Goal: Task Accomplishment & Management: Manage account settings

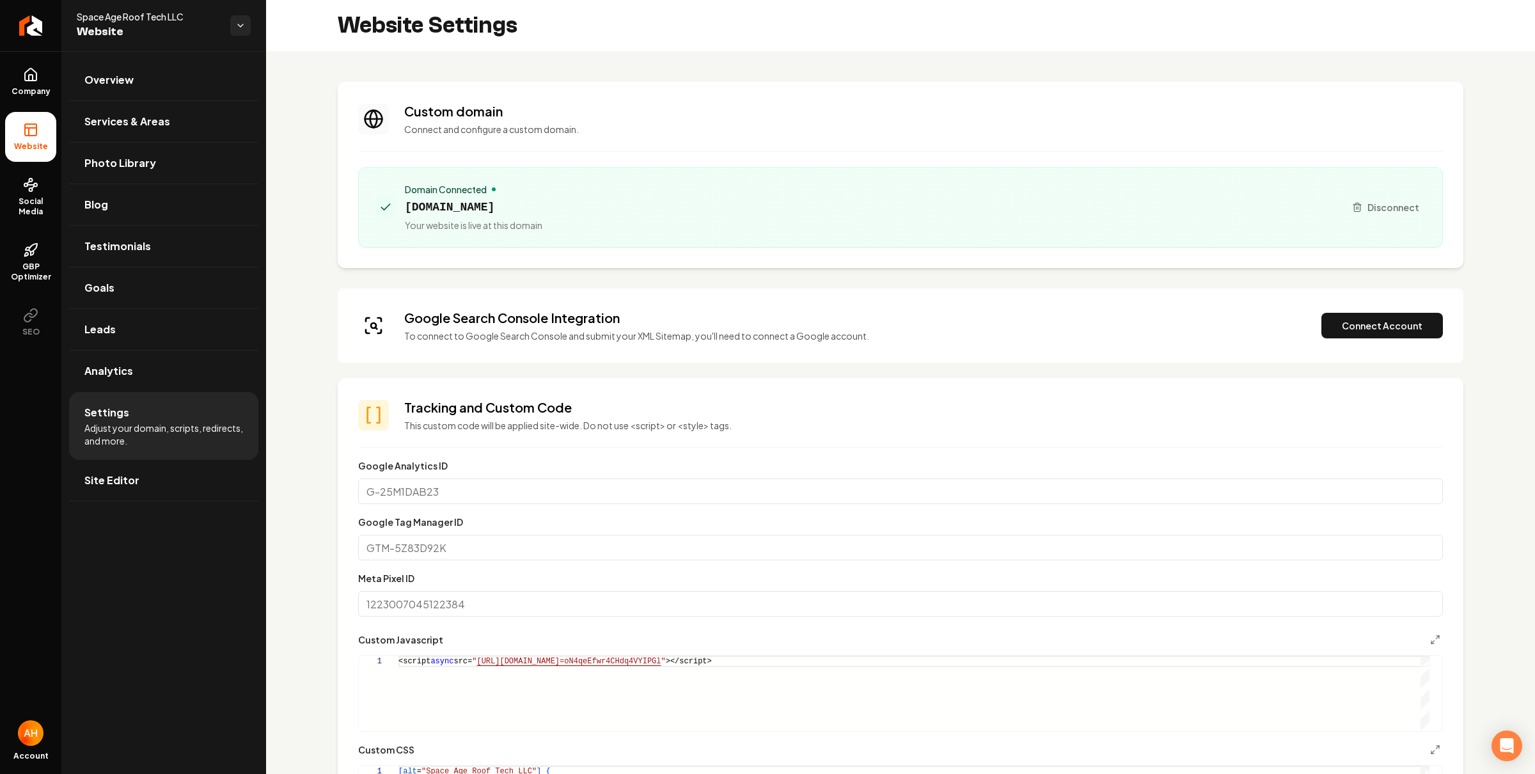
click at [794, 288] on div "Google Search Console Integration To connect to Google Search Console and submi…" at bounding box center [900, 325] width 1125 height 74
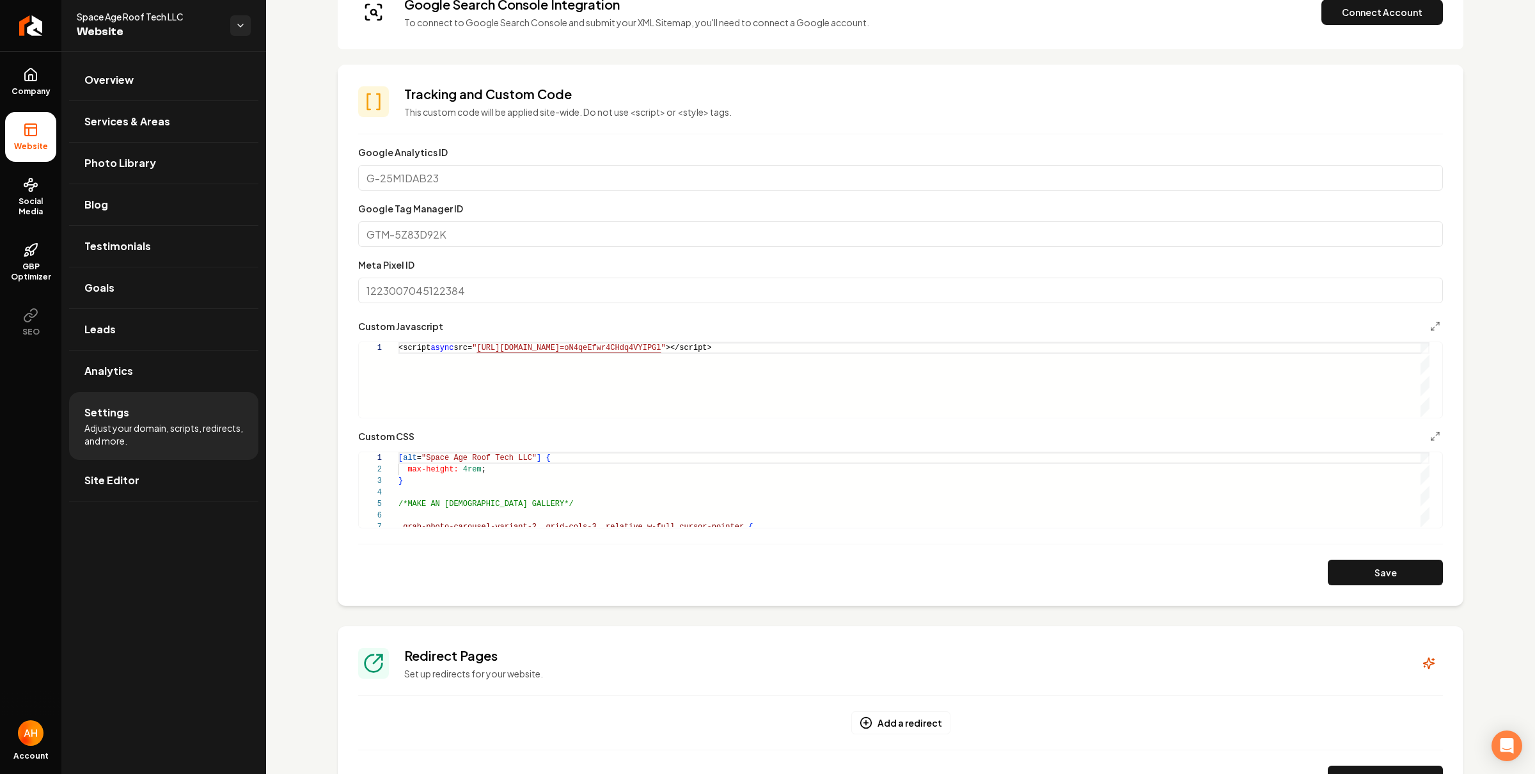
scroll to position [115, 0]
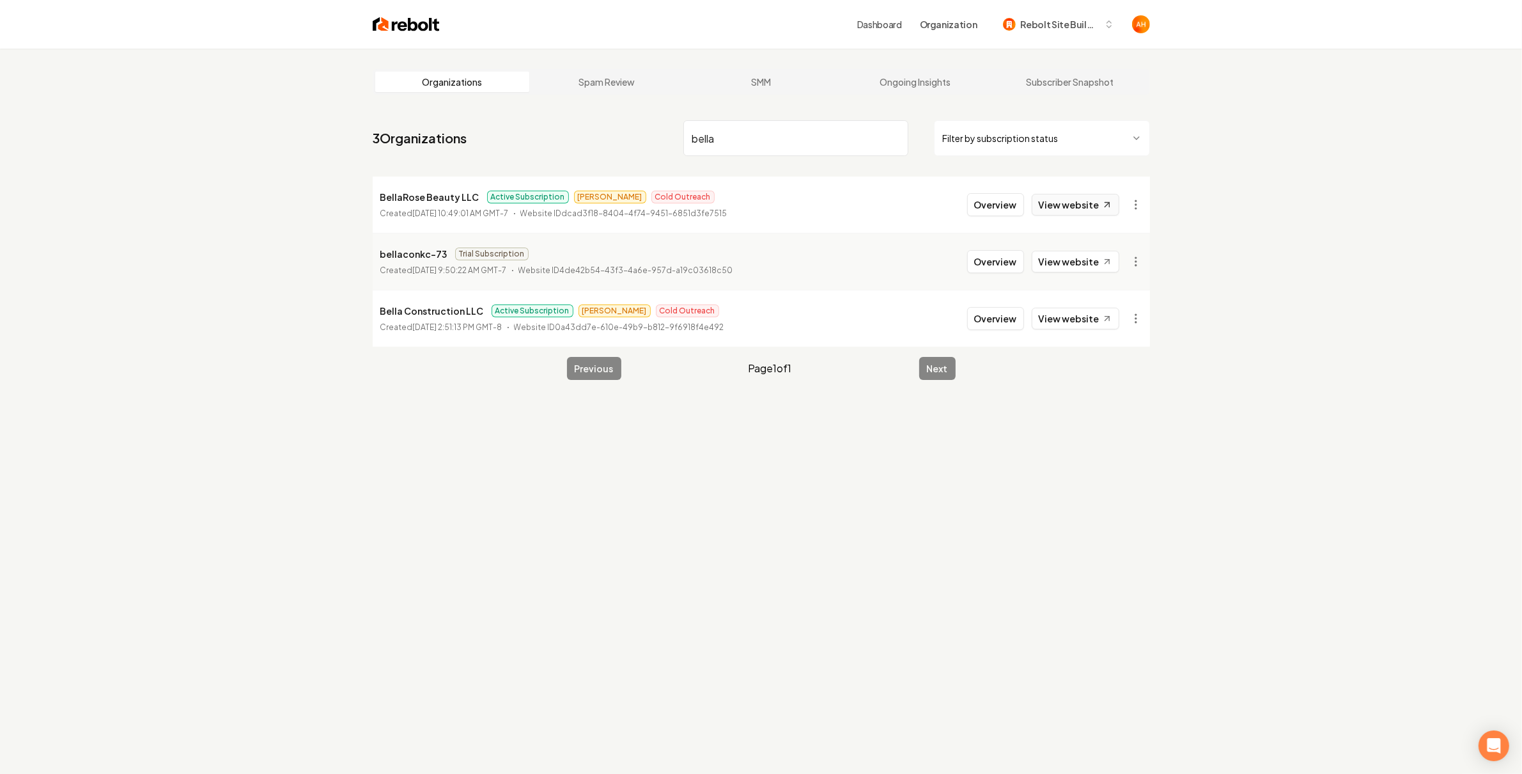
type input "bella"
click at [1075, 197] on link "View website" at bounding box center [1076, 205] width 88 height 22
click at [996, 191] on li "BellaRose Beauty LLC Active Subscription [PERSON_NAME] Outreach Created [DATE] …" at bounding box center [762, 204] width 778 height 56
click at [996, 193] on div "Overview View website" at bounding box center [1043, 204] width 152 height 23
click at [992, 200] on button "Overview" at bounding box center [995, 204] width 57 height 23
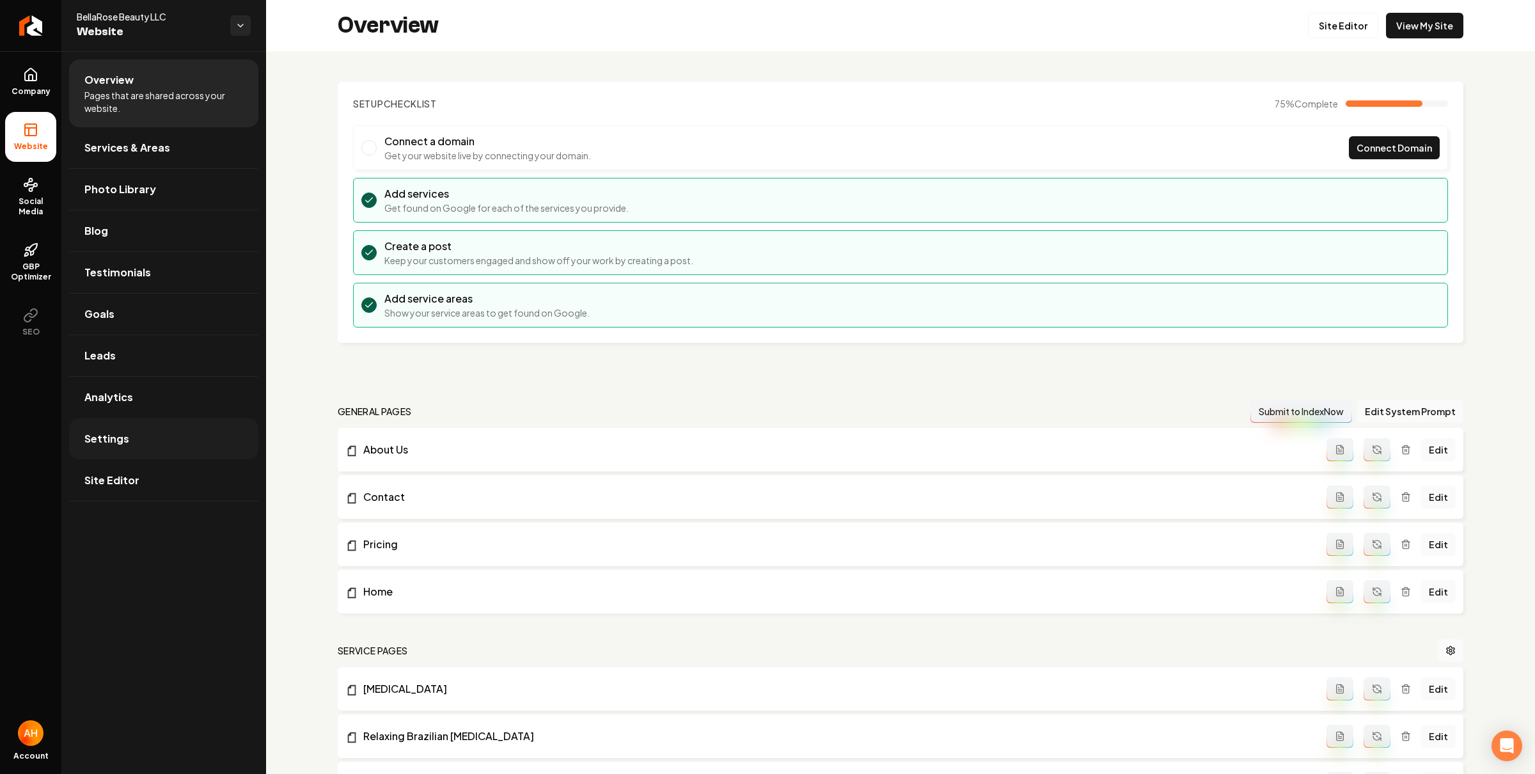
click at [216, 441] on link "Settings" at bounding box center [163, 438] width 189 height 41
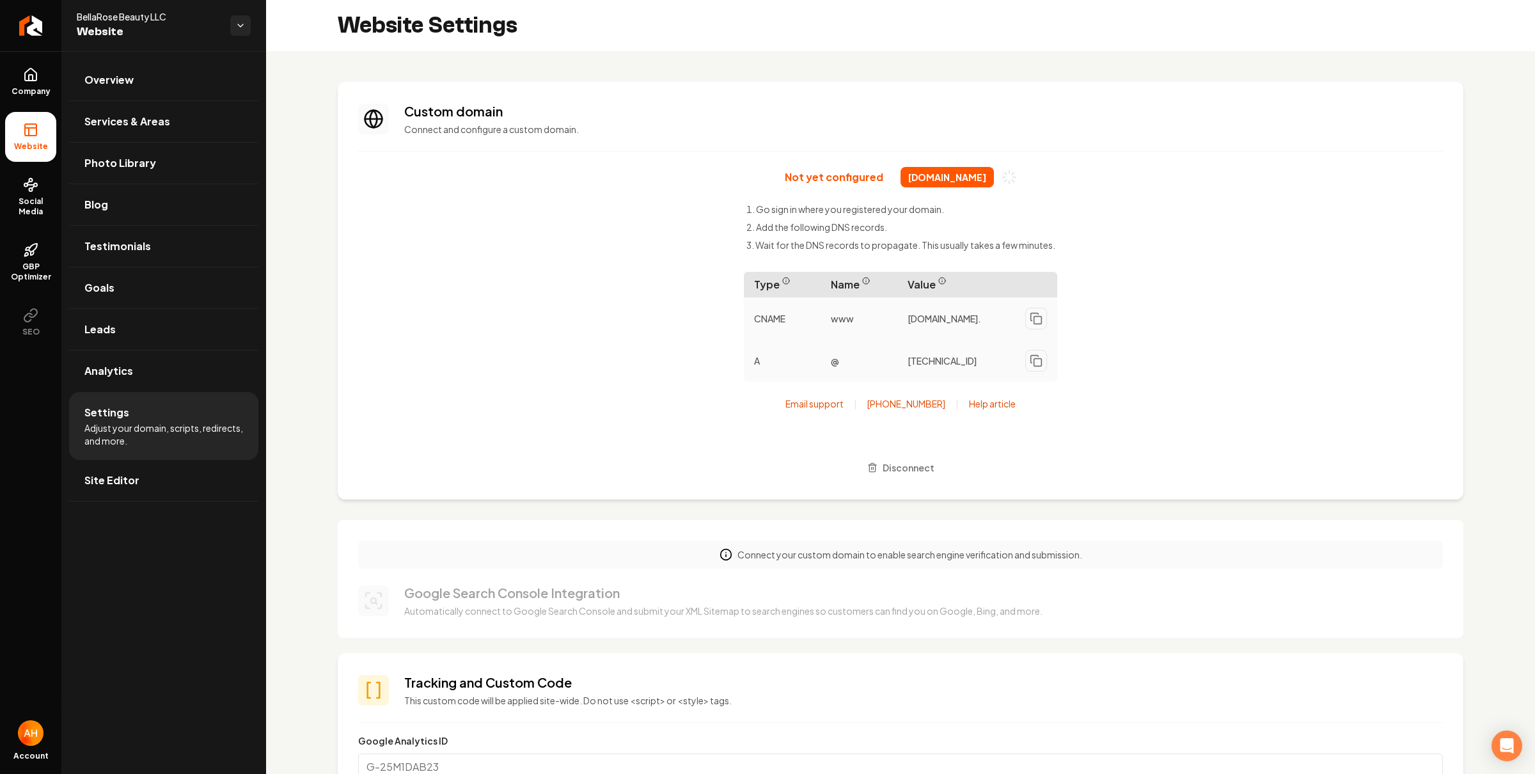
scroll to position [115, 0]
click at [941, 178] on span "[DOMAIN_NAME]" at bounding box center [946, 177] width 93 height 20
drag, startPoint x: 941, startPoint y: 178, endPoint x: 943, endPoint y: 158, distance: 19.9
click at [941, 178] on span "[DOMAIN_NAME]" at bounding box center [946, 177] width 93 height 20
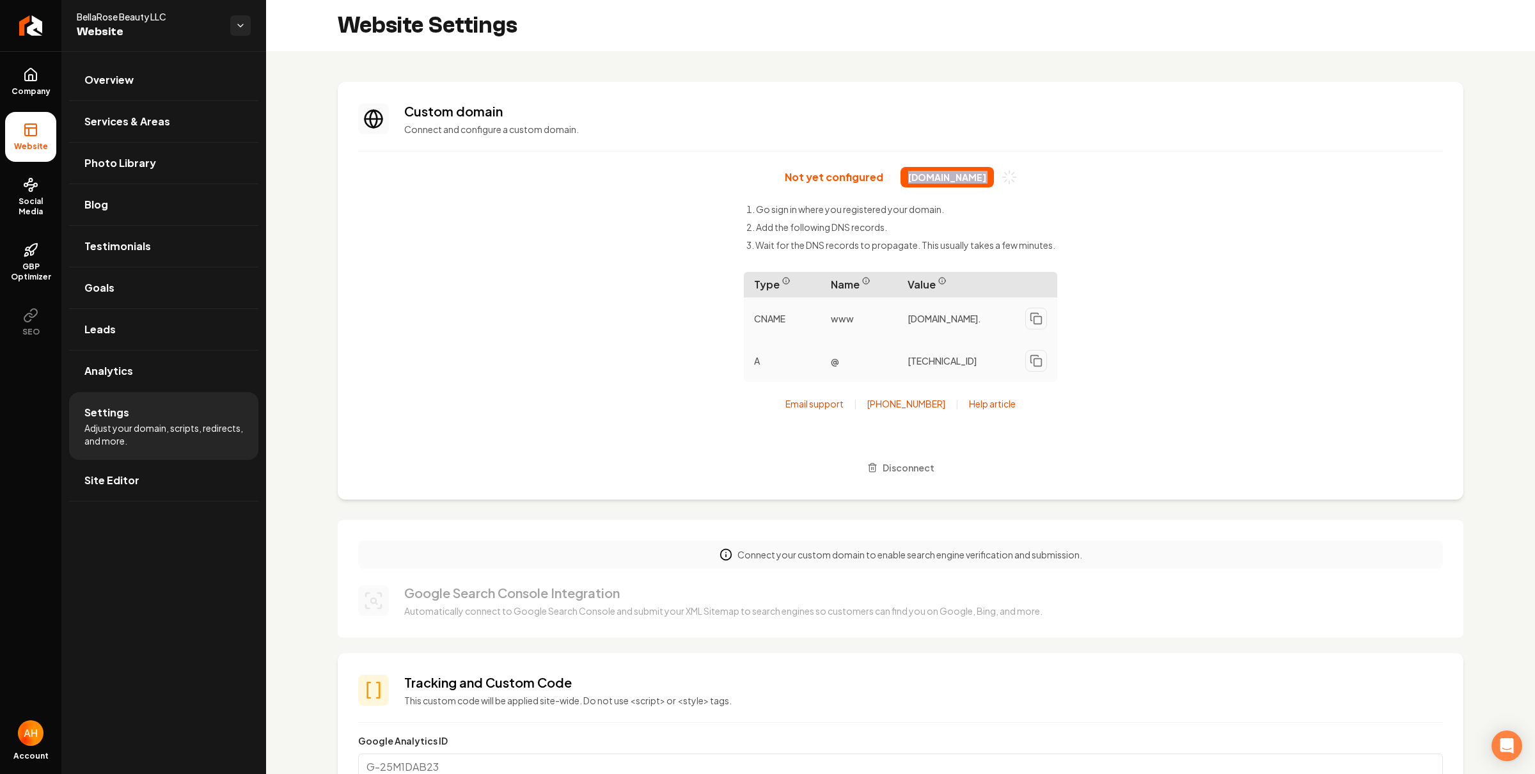
copy div "[DOMAIN_NAME]"
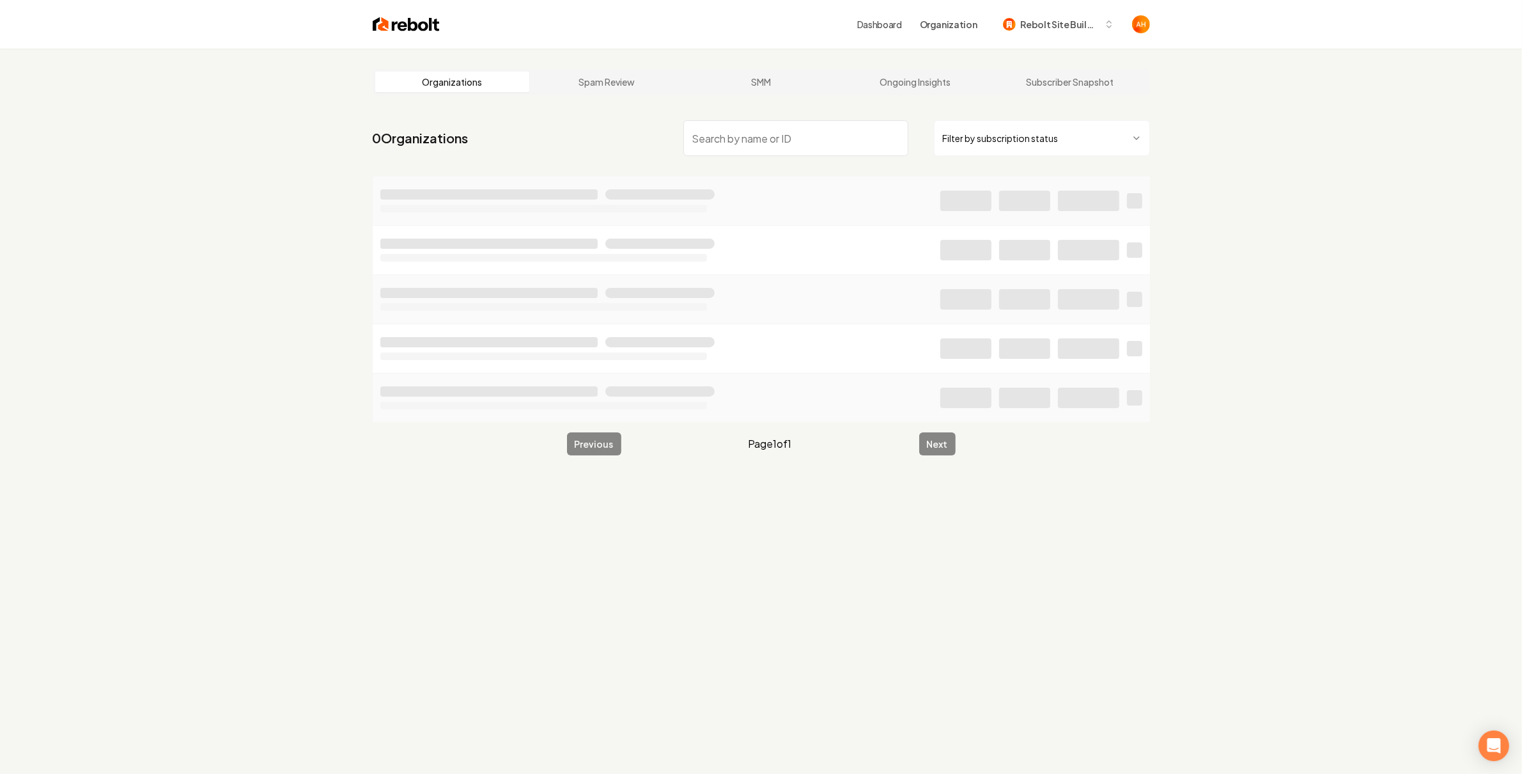
type input "n"
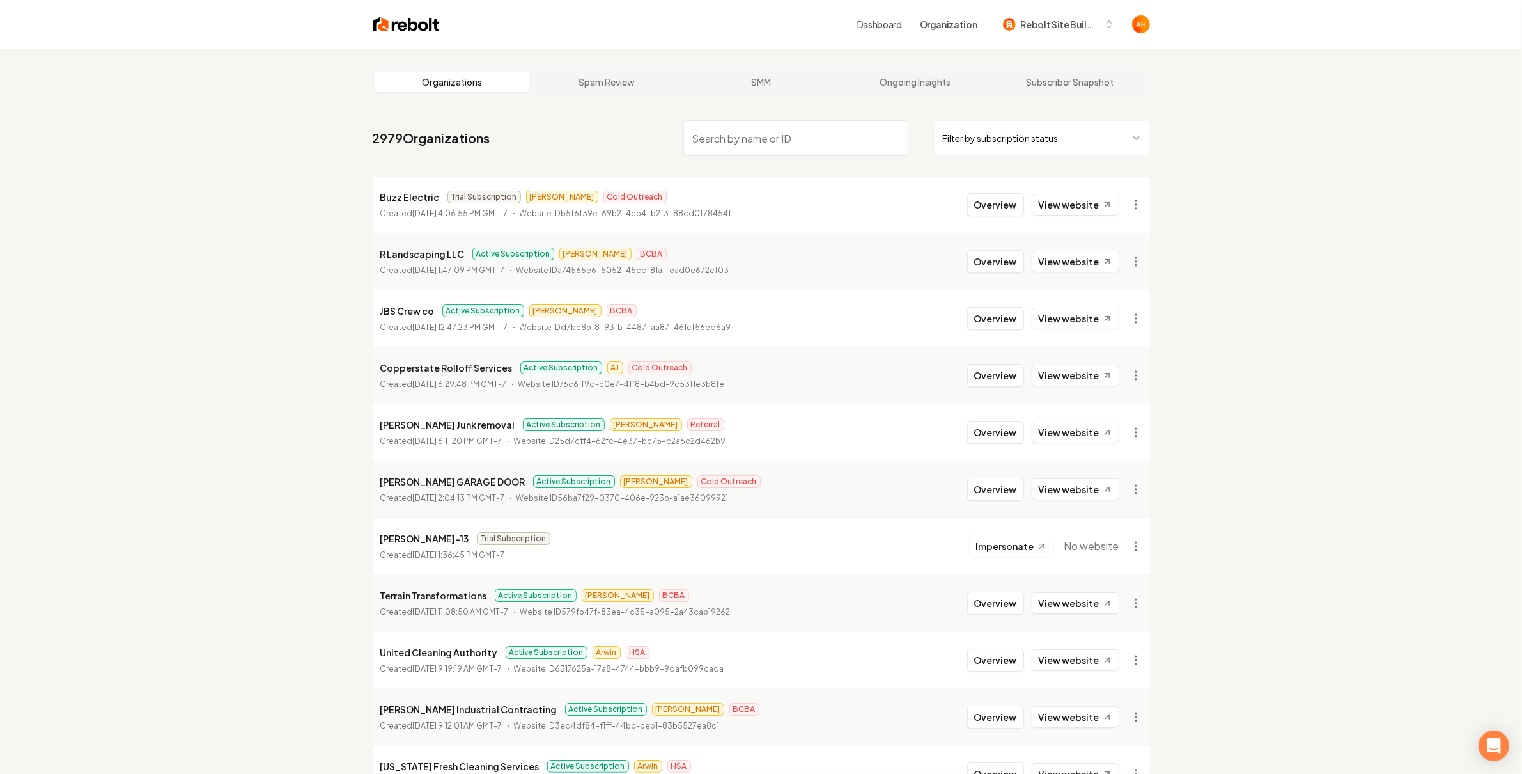
type input "n"
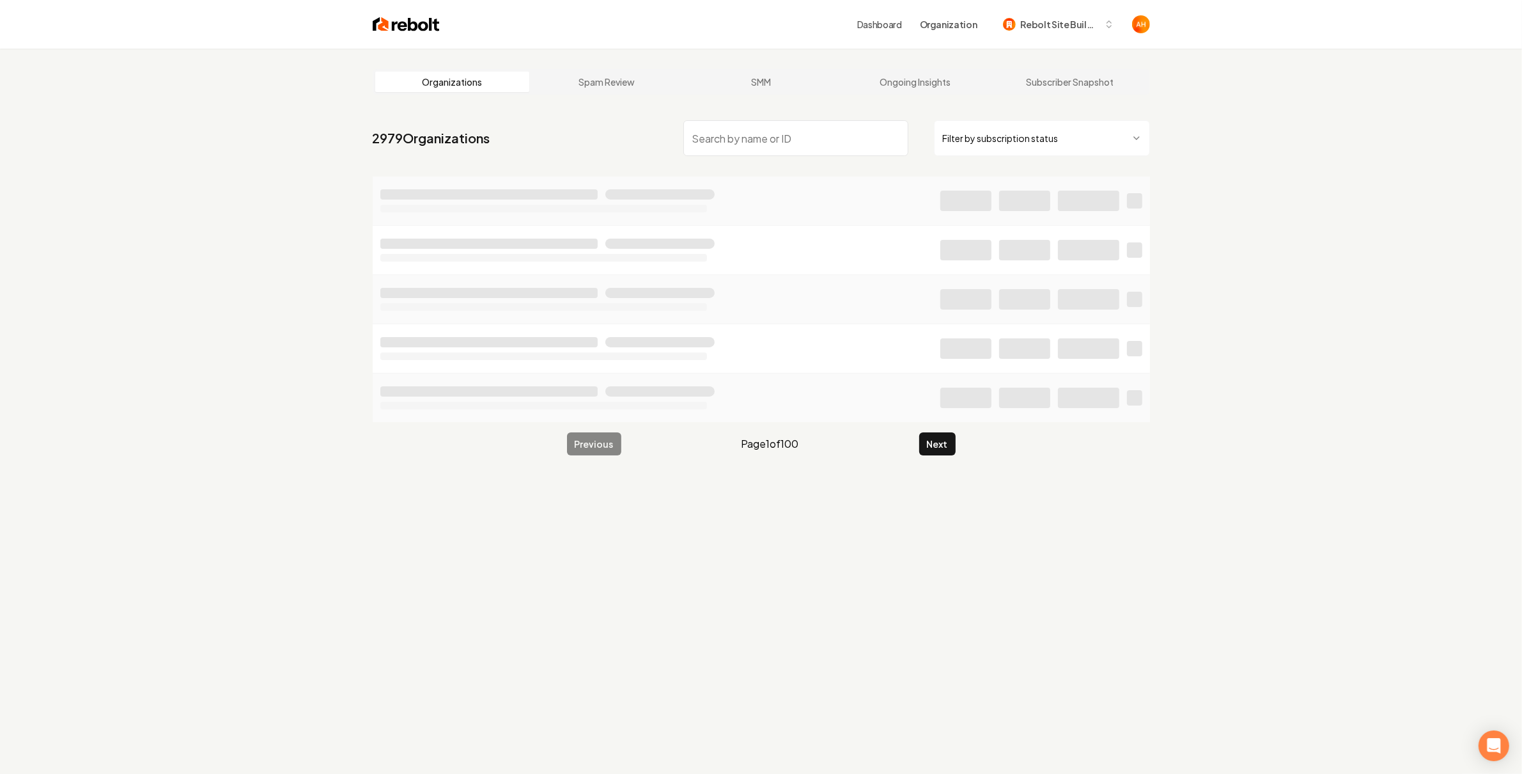
type input "n"
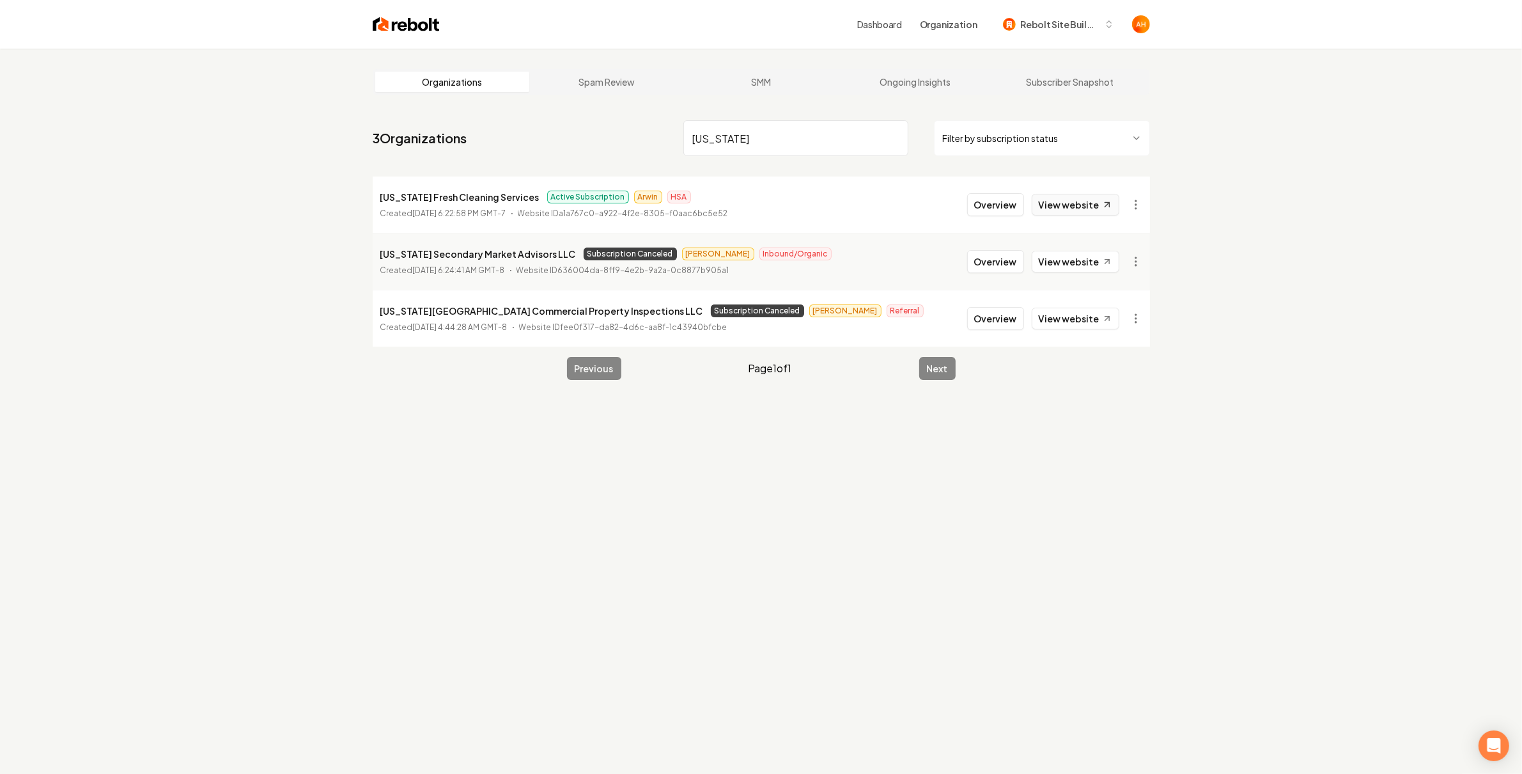
type input "[US_STATE]"
click at [1081, 209] on link "View website" at bounding box center [1076, 205] width 88 height 22
click at [994, 204] on button "Overview" at bounding box center [995, 204] width 57 height 23
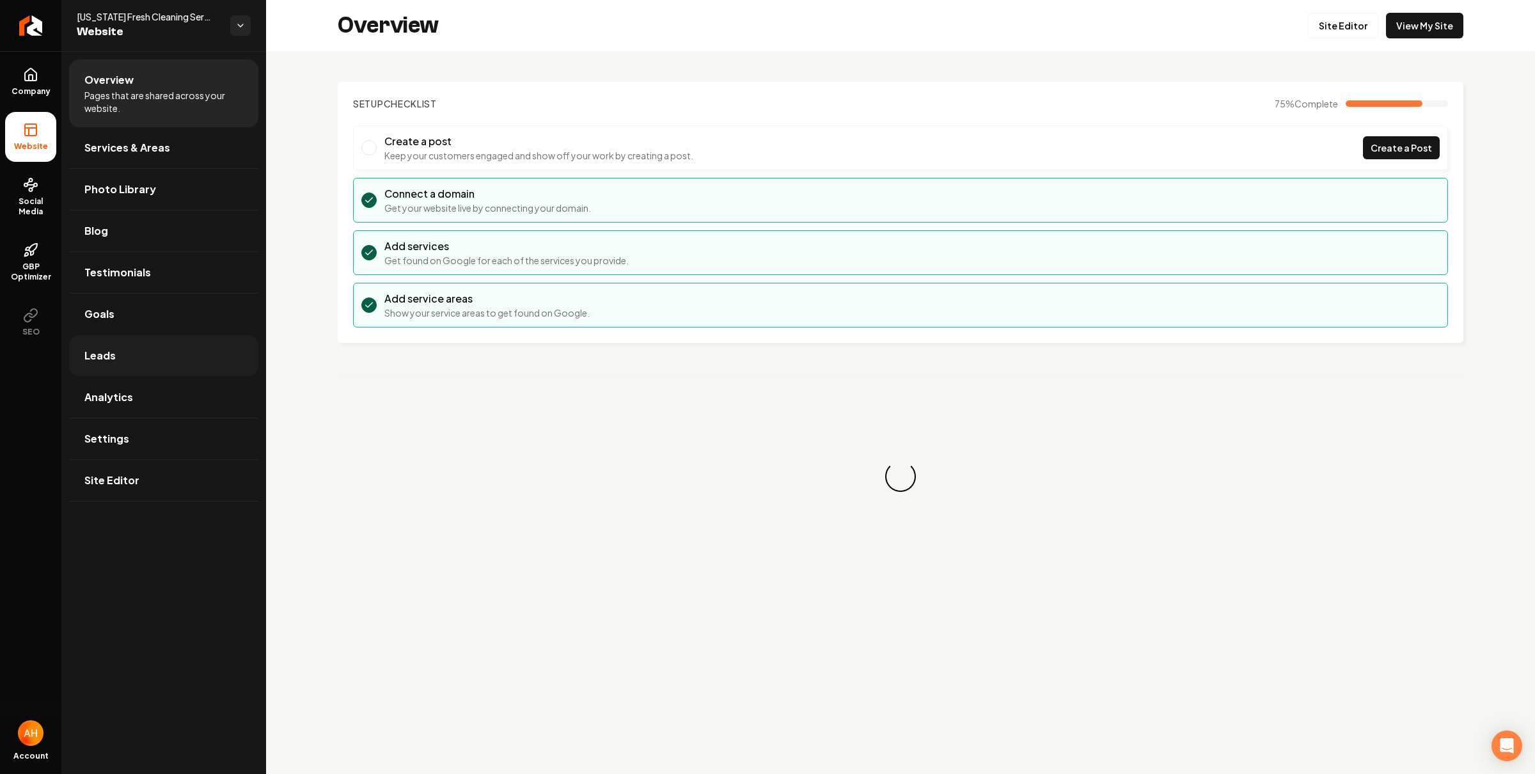
click at [113, 355] on span "Leads" at bounding box center [99, 355] width 31 height 15
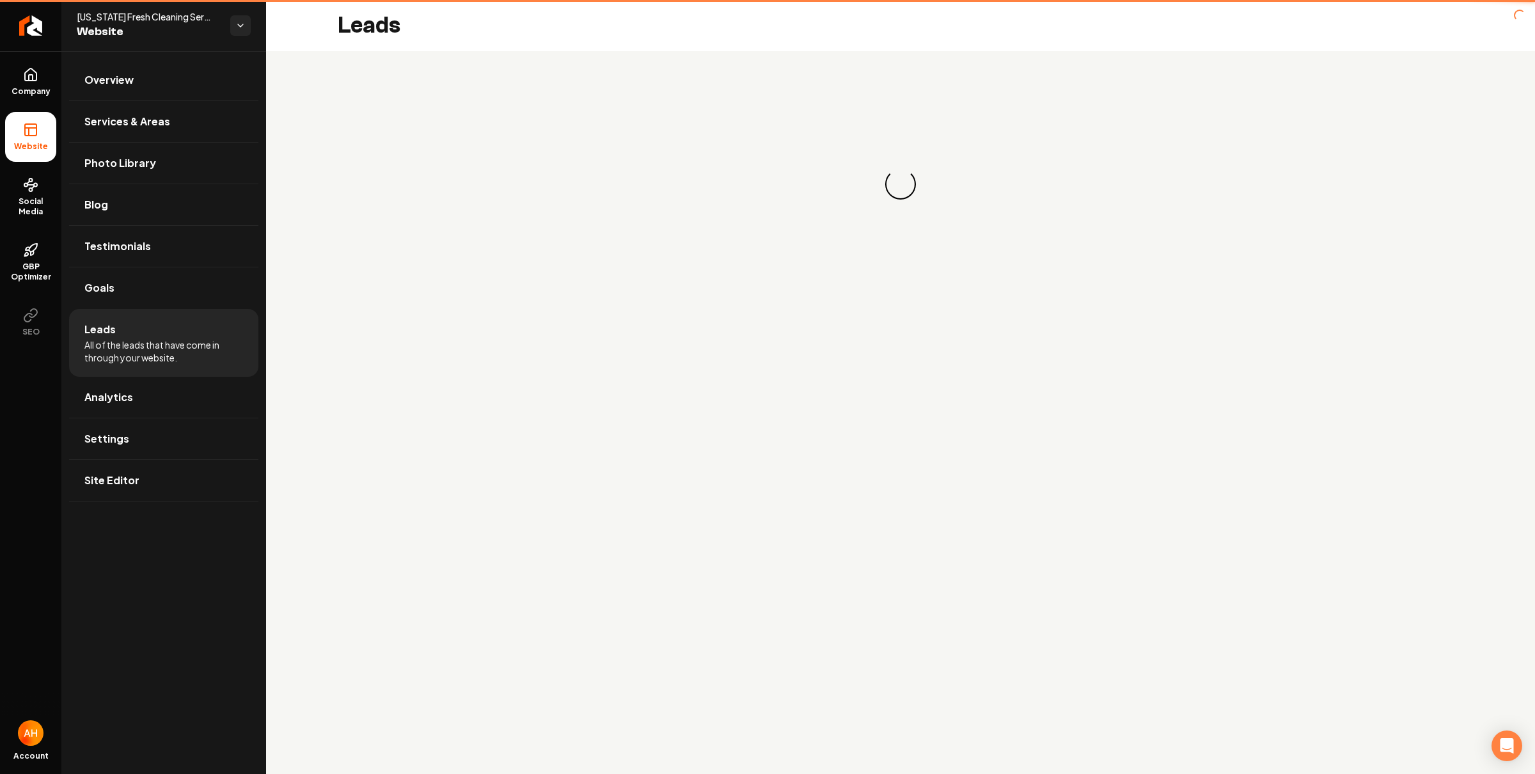
click at [131, 312] on li "Leads All of the leads that have come in through your website." at bounding box center [163, 343] width 189 height 68
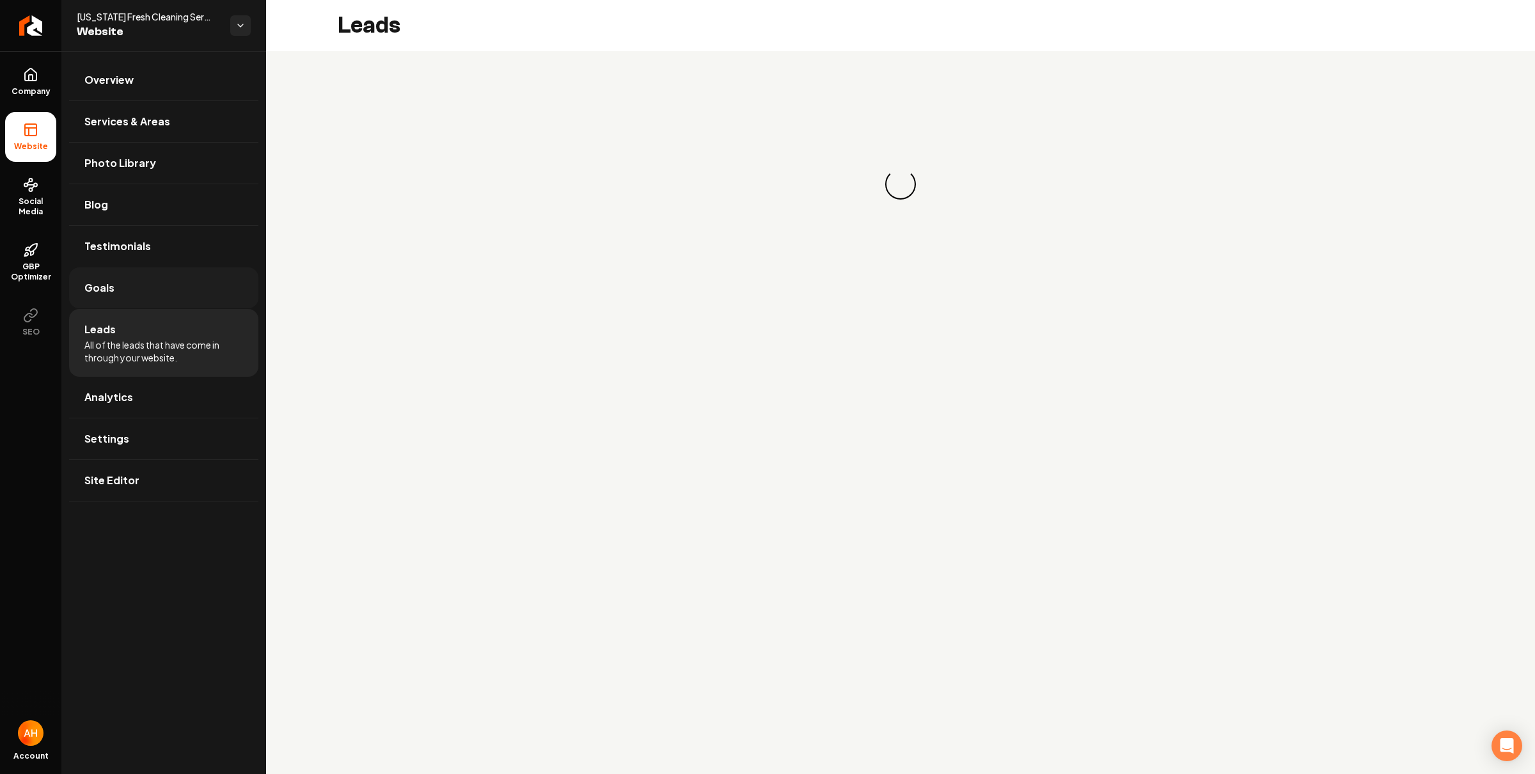
click at [140, 291] on link "Goals" at bounding box center [163, 287] width 189 height 41
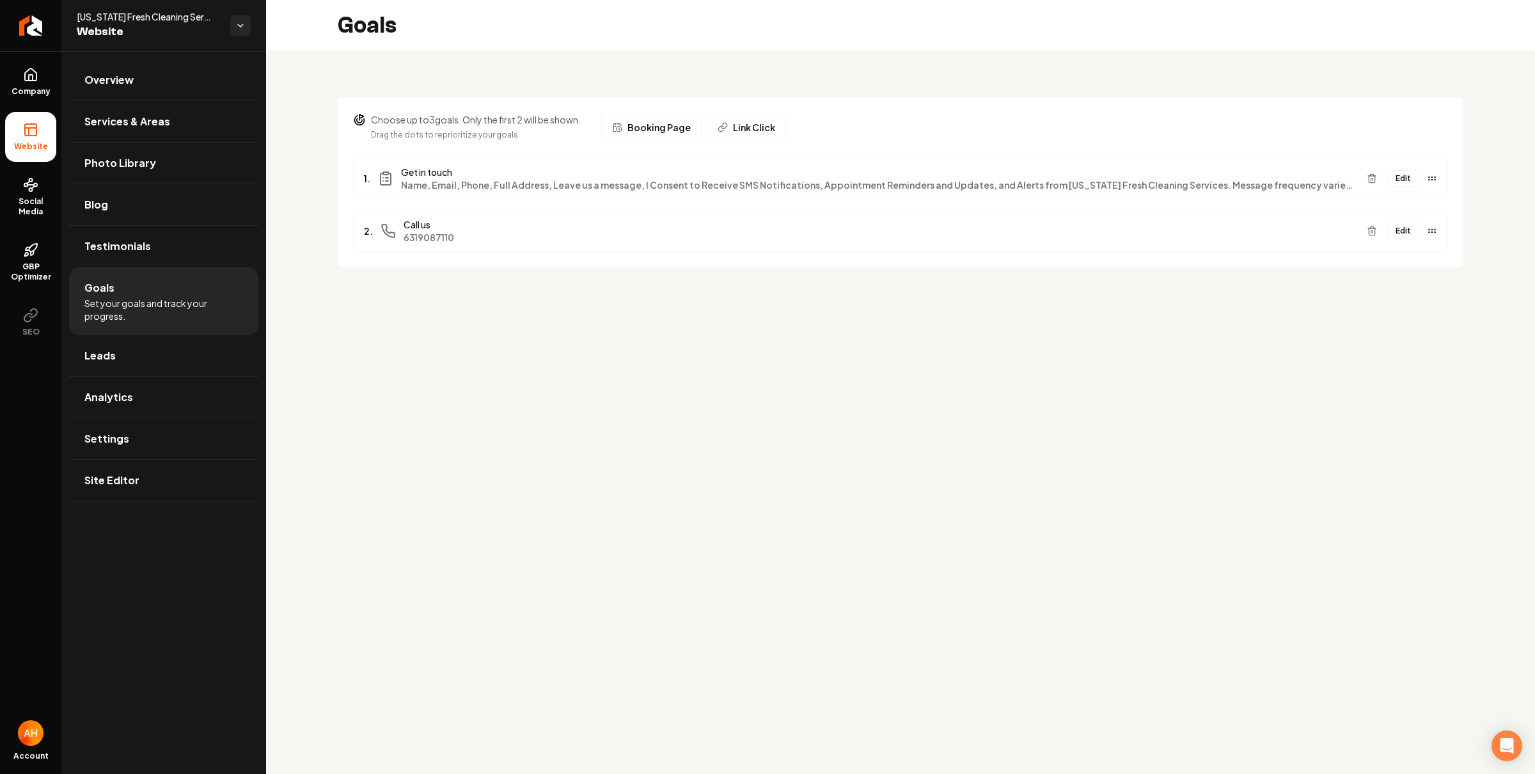
click at [1403, 178] on button "Edit" at bounding box center [1403, 178] width 32 height 17
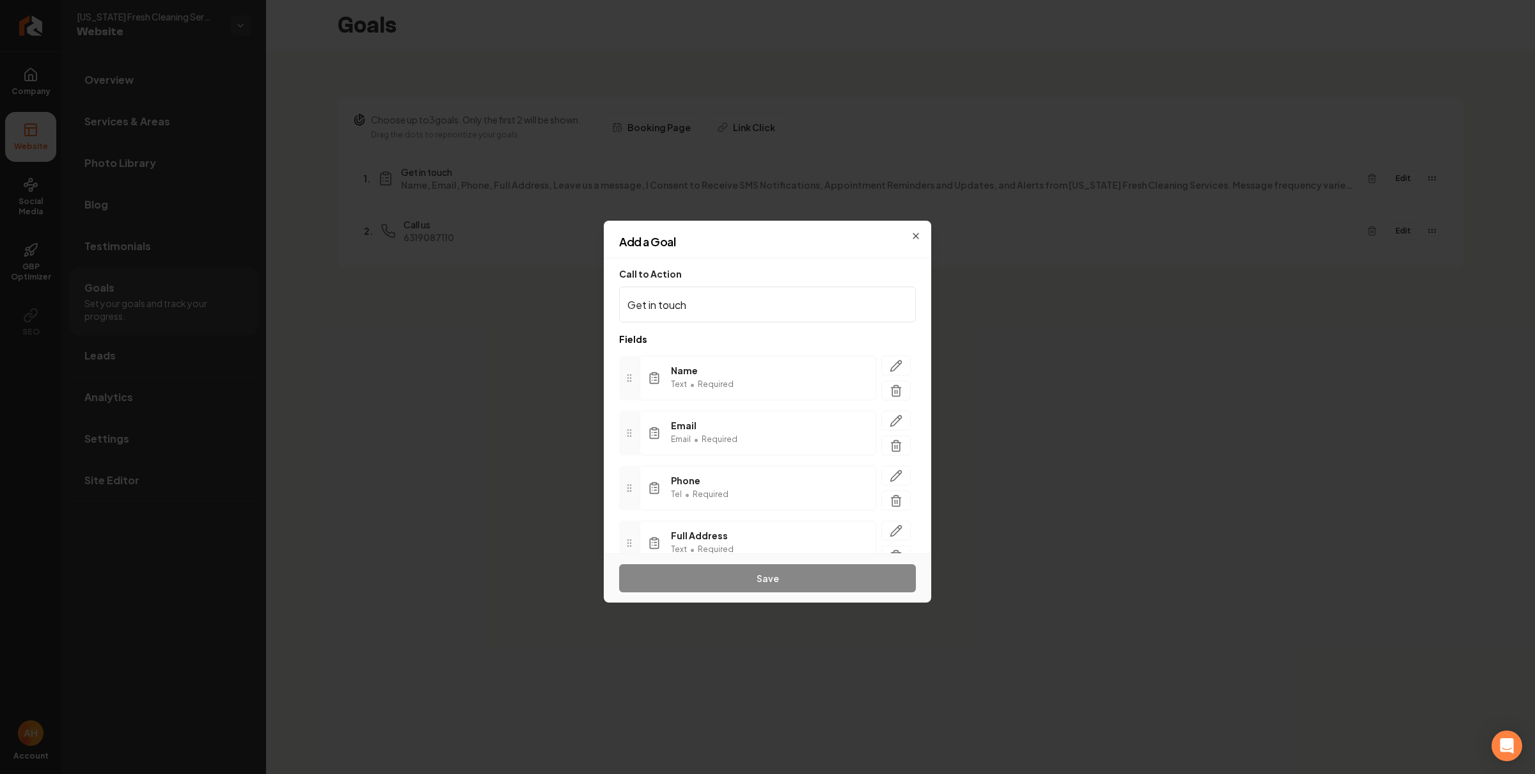
scroll to position [161, 0]
click at [889, 480] on icon "button" at bounding box center [895, 478] width 13 height 13
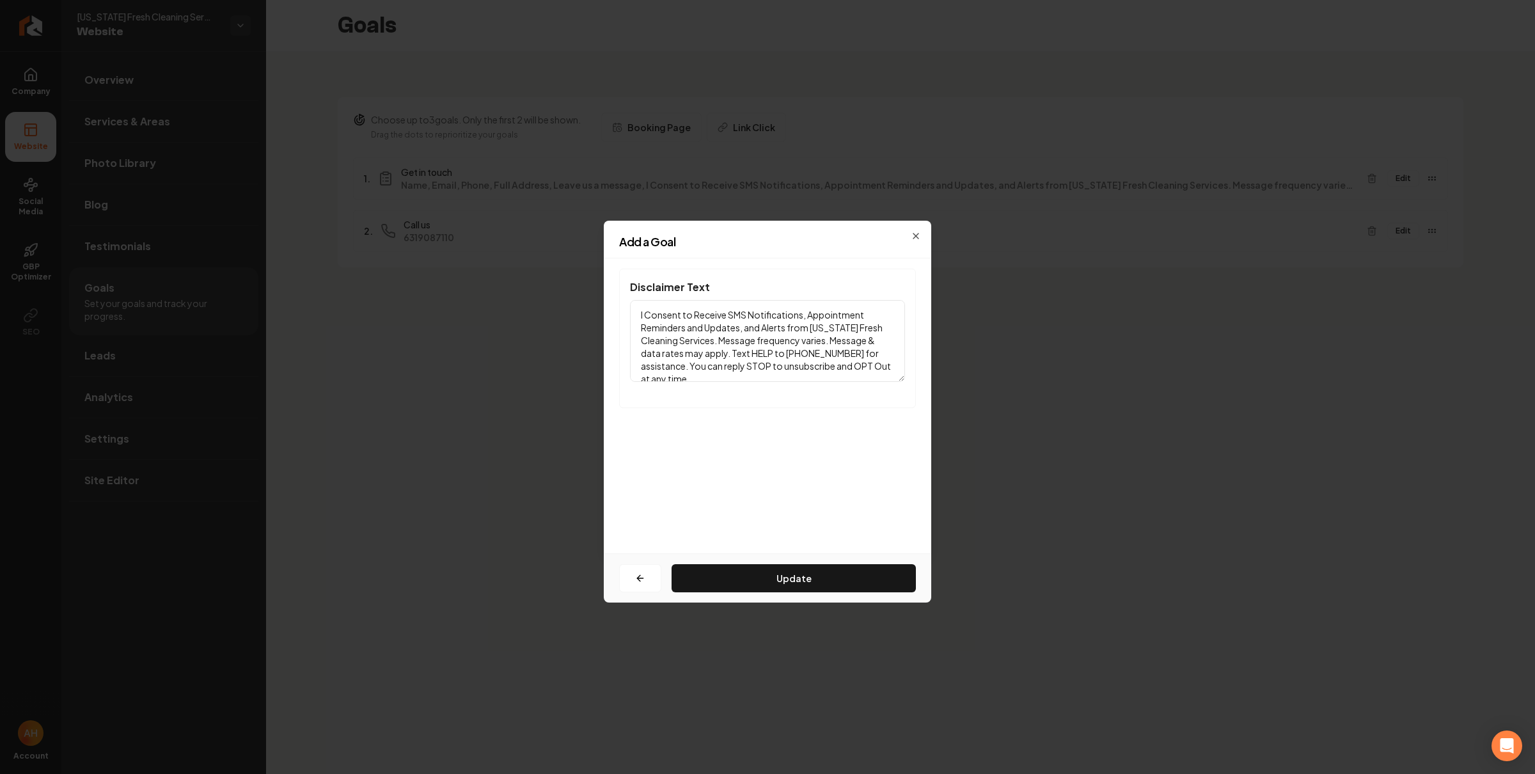
click at [857, 355] on textarea "I Consent to Receive SMS Notifications, Appointment Reminders and Updates, and …" at bounding box center [767, 341] width 275 height 82
paste textarea "908-7110"
type textarea "I Consent to Receive SMS Notifications, Appointment Reminders and Updates, and …"
click at [850, 568] on button "Update" at bounding box center [793, 578] width 244 height 28
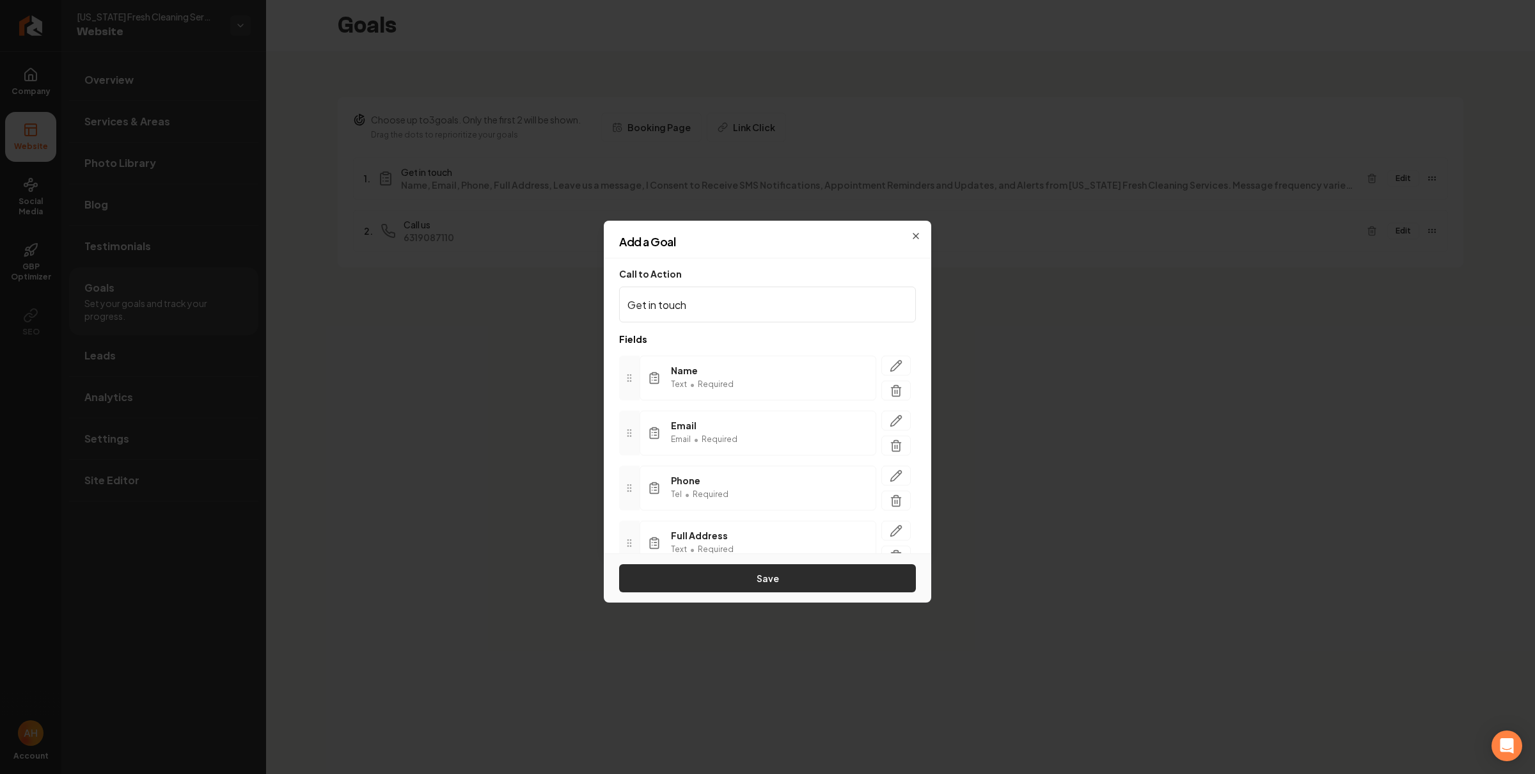
click at [827, 590] on button "Save" at bounding box center [767, 578] width 297 height 28
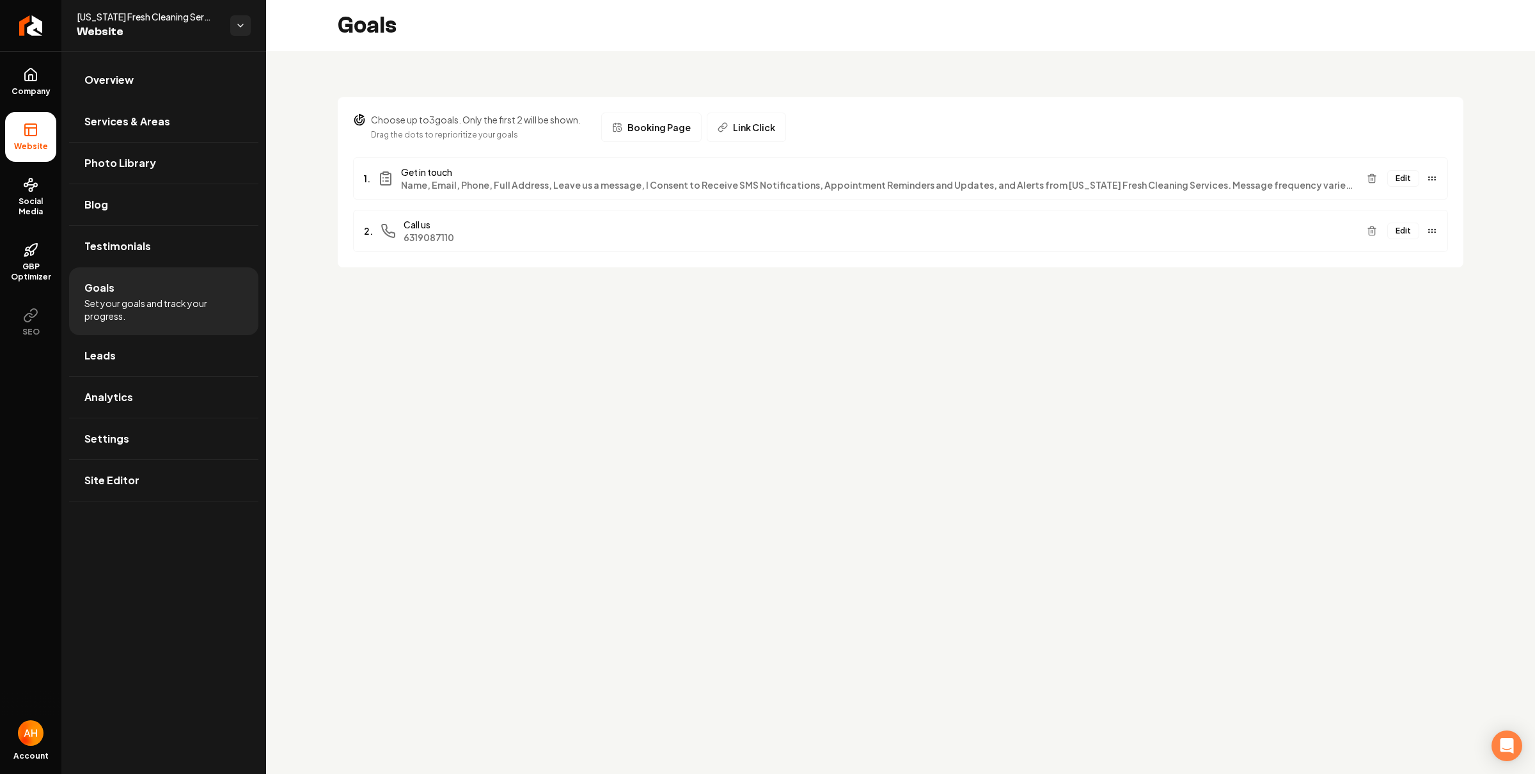
drag, startPoint x: 155, startPoint y: 104, endPoint x: 263, endPoint y: 101, distance: 108.7
click at [155, 104] on link "Services & Areas" at bounding box center [163, 121] width 189 height 41
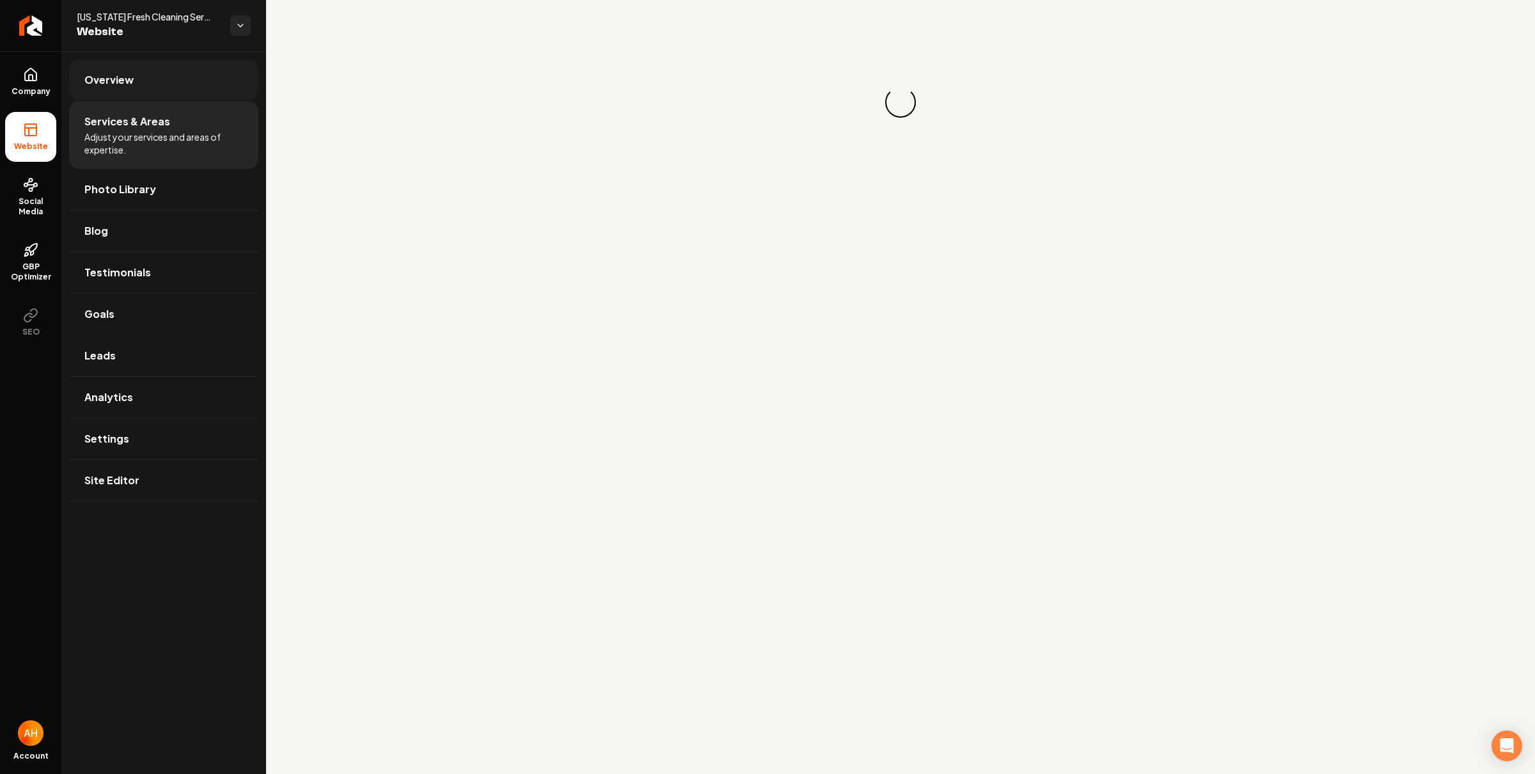
drag, startPoint x: 226, startPoint y: 71, endPoint x: 253, endPoint y: 84, distance: 29.5
click at [226, 71] on link "Overview" at bounding box center [163, 79] width 189 height 41
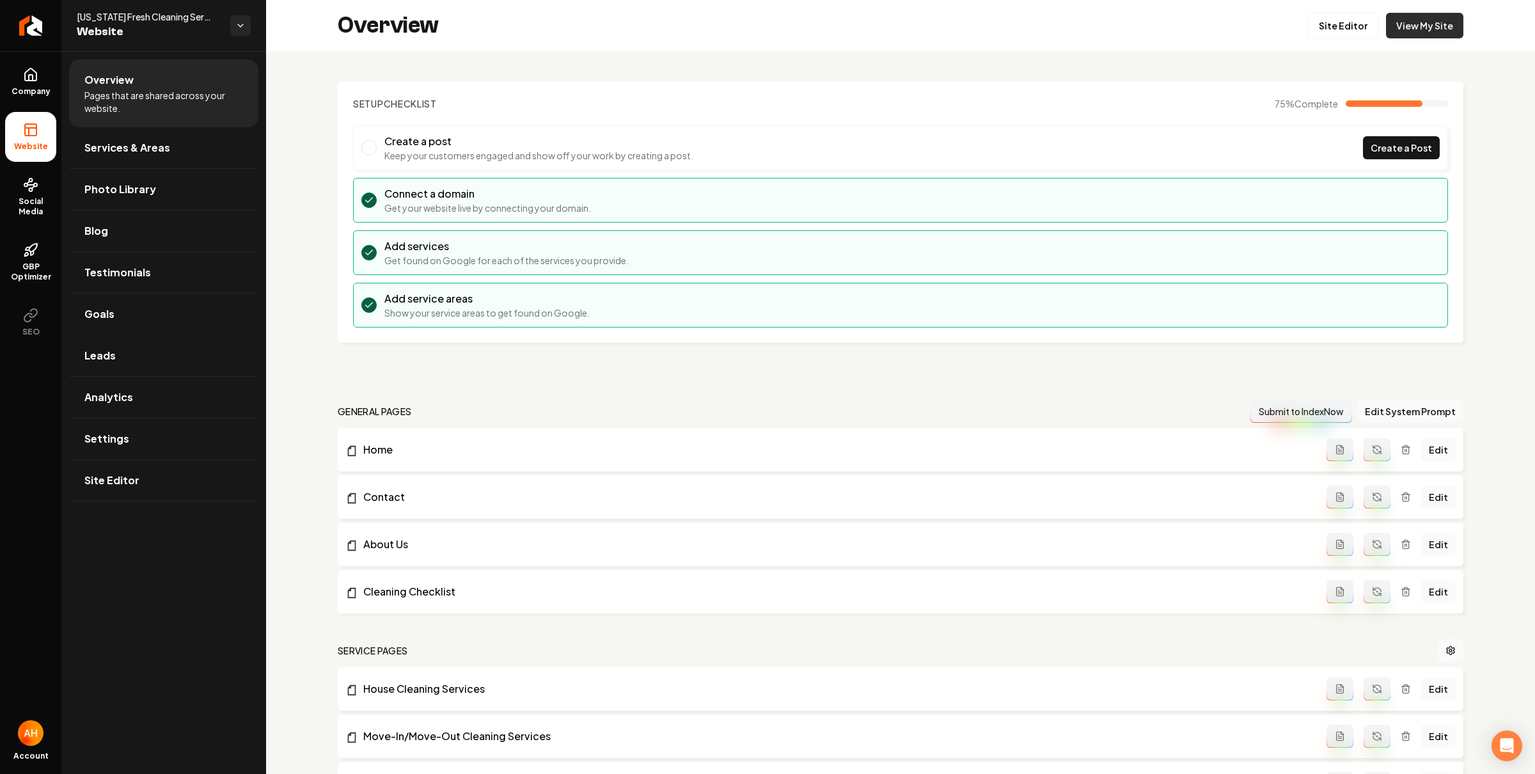
click at [1406, 29] on link "View My Site" at bounding box center [1424, 26] width 77 height 26
